Goal: Task Accomplishment & Management: Manage account settings

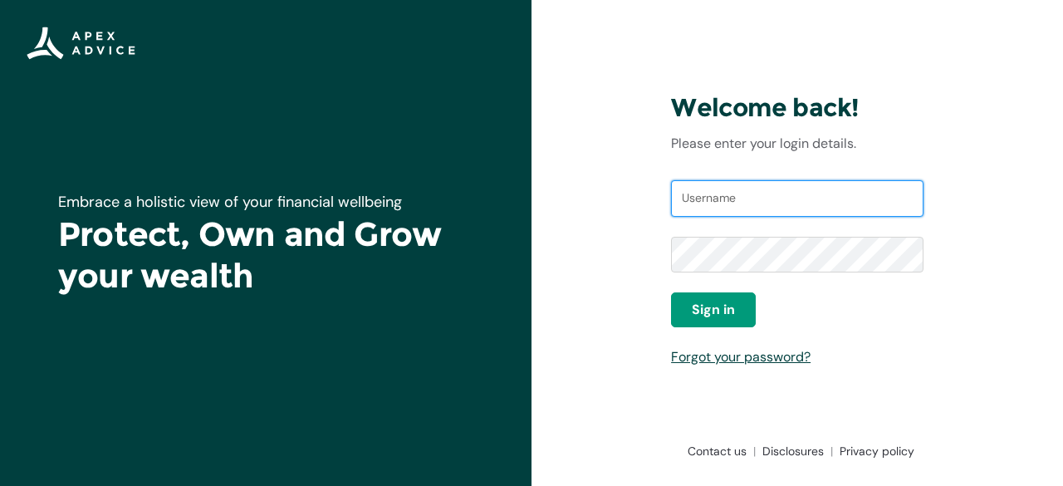
click at [721, 203] on input "Username" at bounding box center [797, 198] width 252 height 37
type input "[EMAIL_ADDRESS][DOMAIN_NAME]"
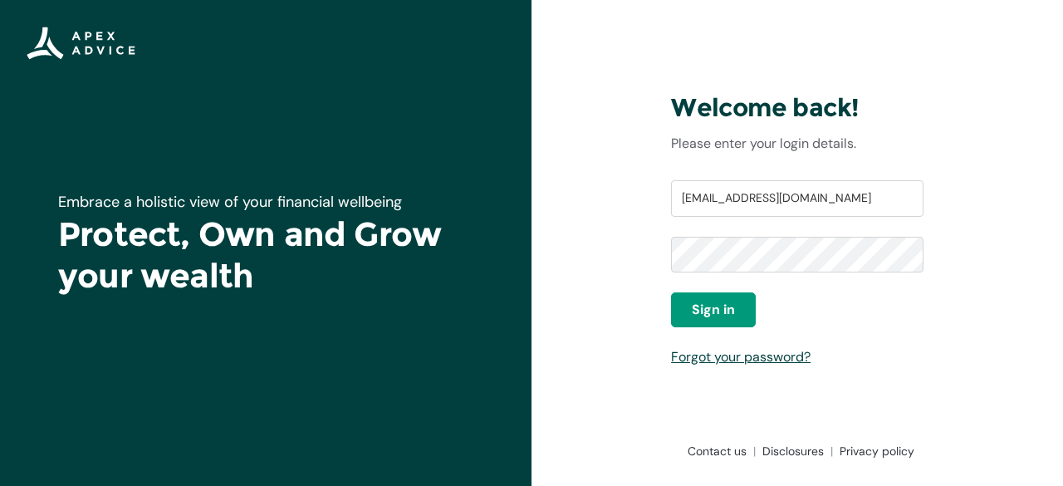
click at [633, 318] on div "Welcome back! Please enter your login details. Username [EMAIL_ADDRESS][DOMAIN_…" at bounding box center [796, 243] width 531 height 486
click at [712, 309] on span "Sign in" at bounding box center [713, 310] width 43 height 20
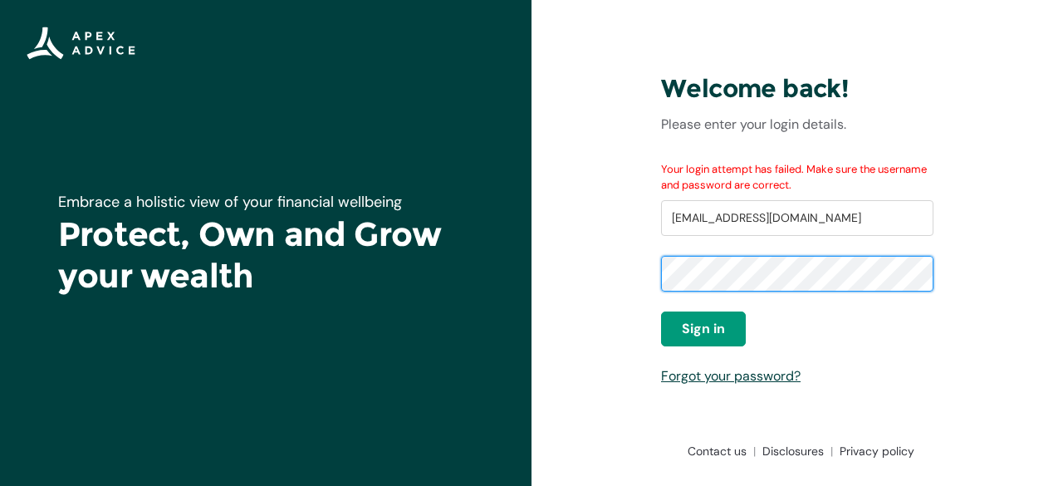
click at [645, 275] on div "Welcome back! Please enter your login details. Your login attempt has failed. M…" at bounding box center [796, 243] width 531 height 486
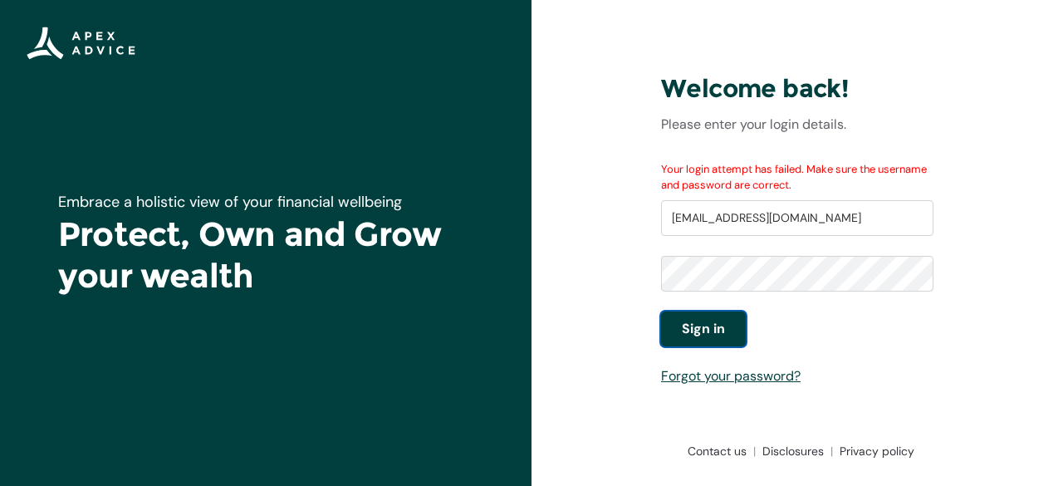
click at [670, 335] on button "Sign in" at bounding box center [703, 328] width 85 height 35
click at [709, 336] on span "Sign in" at bounding box center [703, 329] width 43 height 20
click at [715, 374] on link "Forgot your password?" at bounding box center [730, 375] width 139 height 17
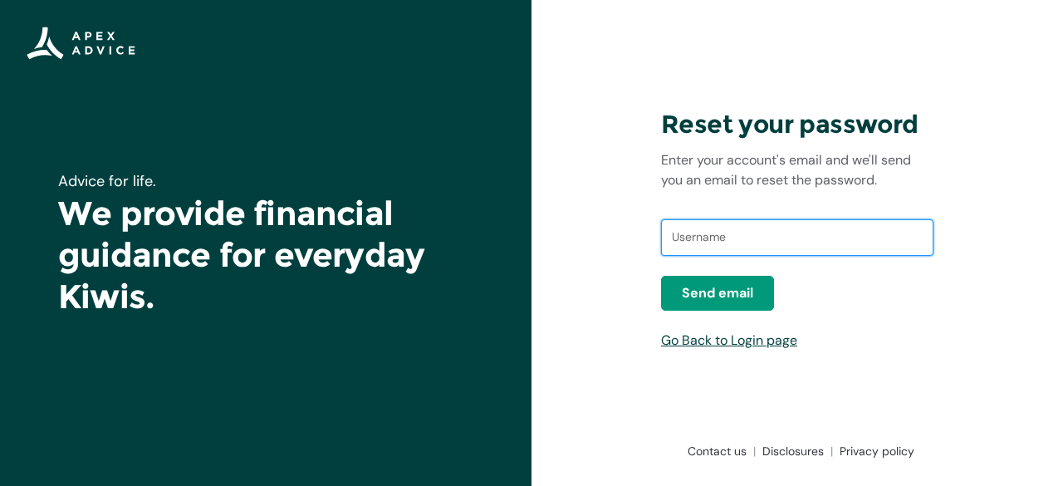
click at [698, 225] on input "text" at bounding box center [797, 237] width 272 height 37
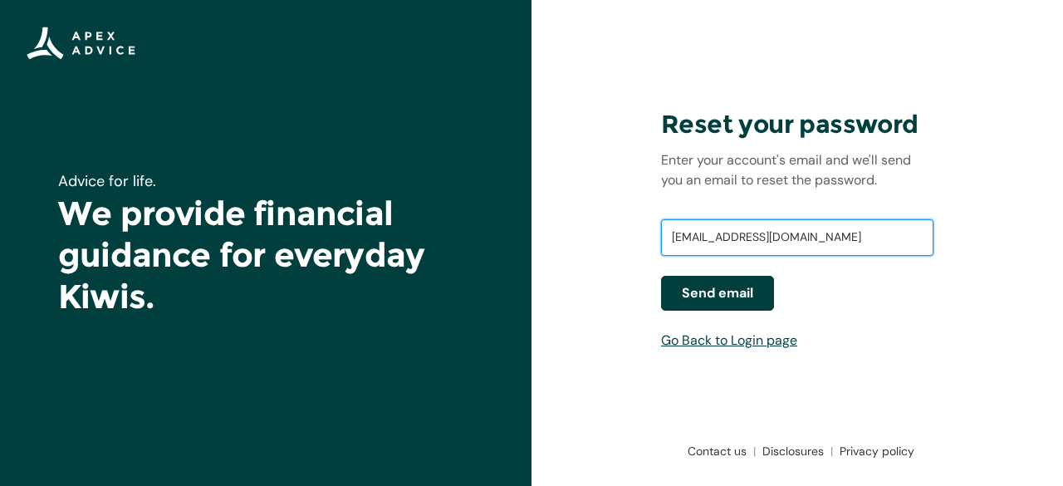
type input "[EMAIL_ADDRESS][DOMAIN_NAME]"
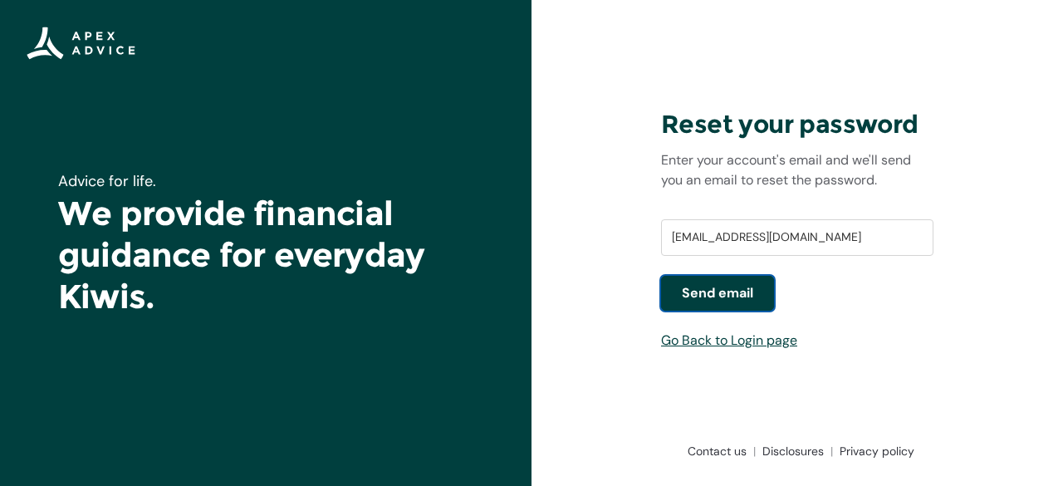
click at [697, 305] on button "Send email" at bounding box center [717, 293] width 113 height 35
